Goal: Task Accomplishment & Management: Use online tool/utility

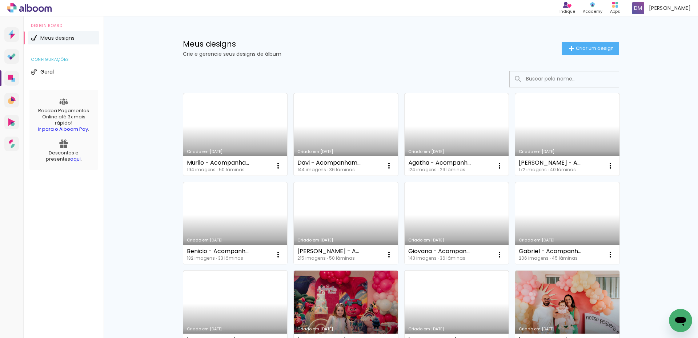
click at [231, 128] on link "Criado em [DATE]" at bounding box center [235, 134] width 104 height 82
